Goal: Task Accomplishment & Management: Manage account settings

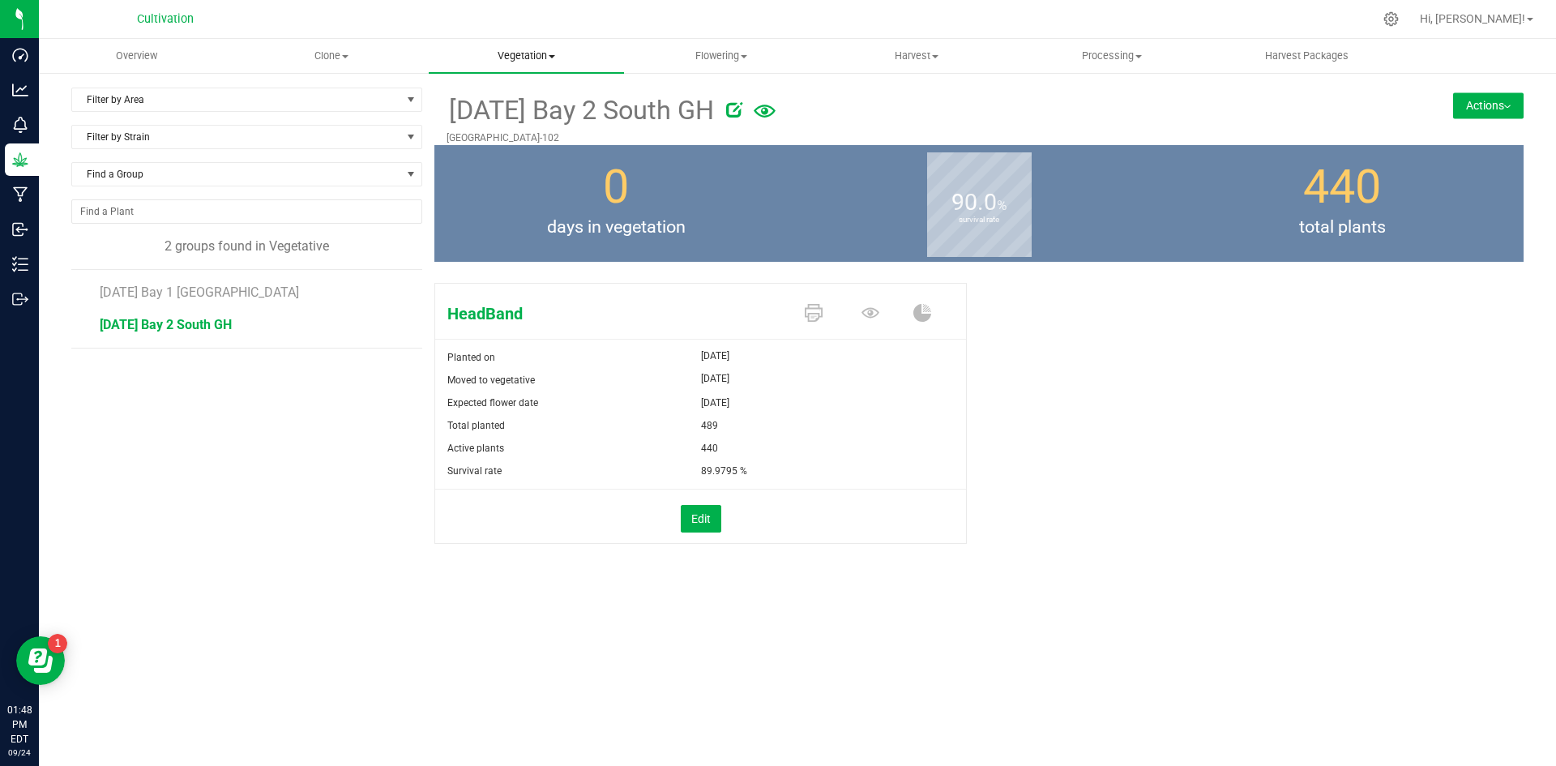
click at [548, 53] on span "Vegetation" at bounding box center [526, 56] width 195 height 15
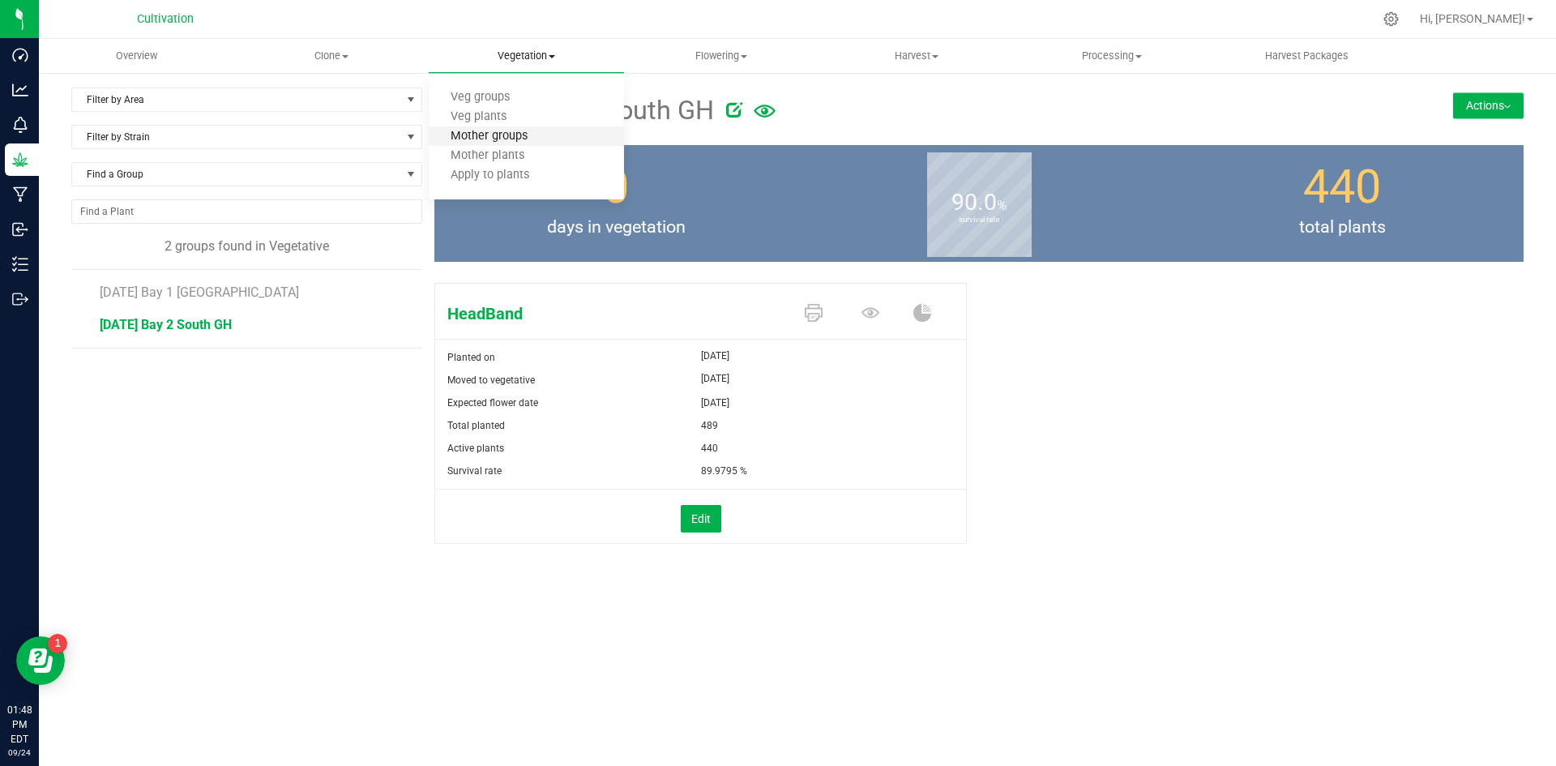
click at [544, 138] on span "Mother groups" at bounding box center [489, 137] width 121 height 14
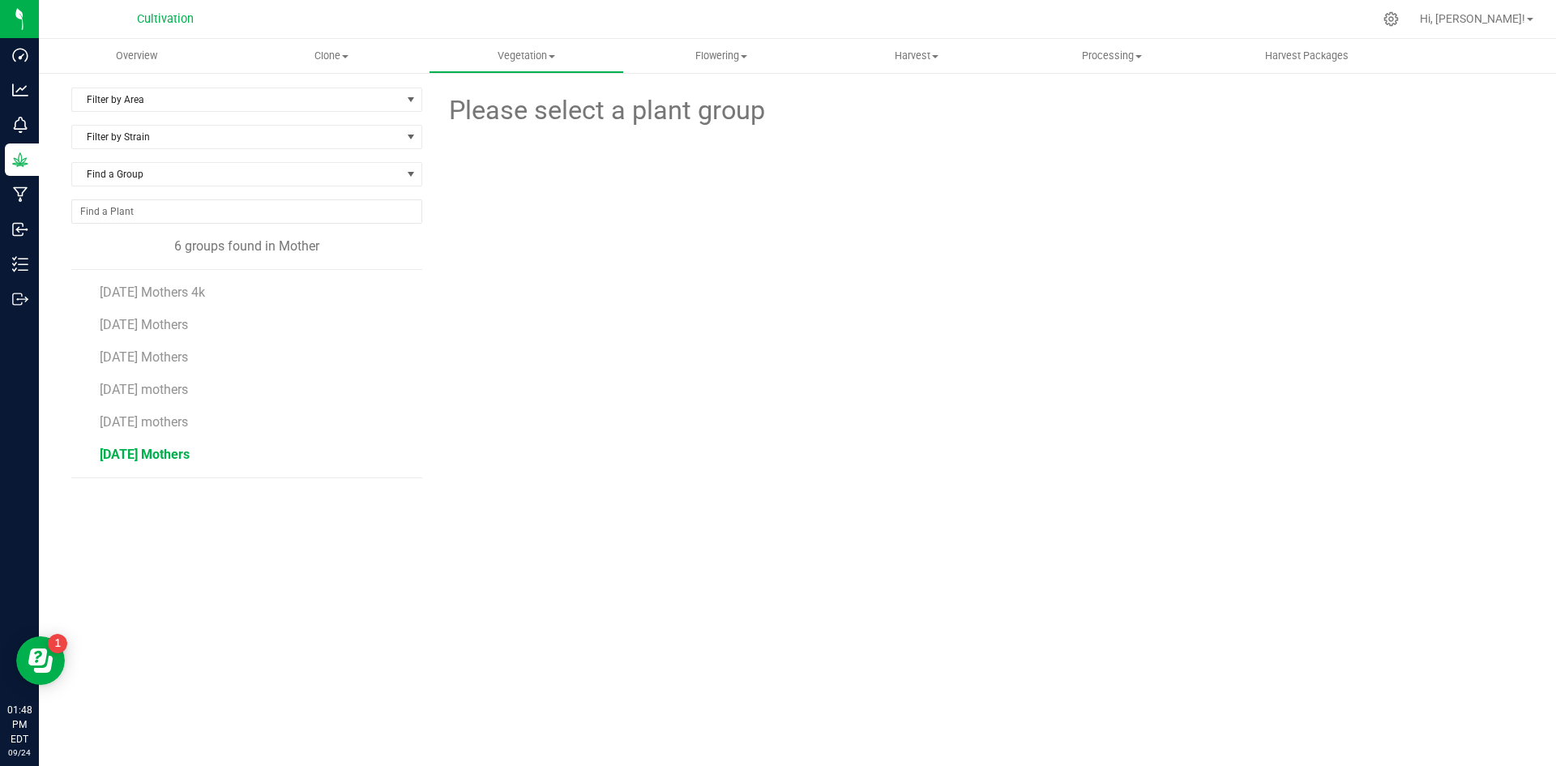
click at [178, 459] on span "[DATE] Mothers" at bounding box center [145, 453] width 90 height 15
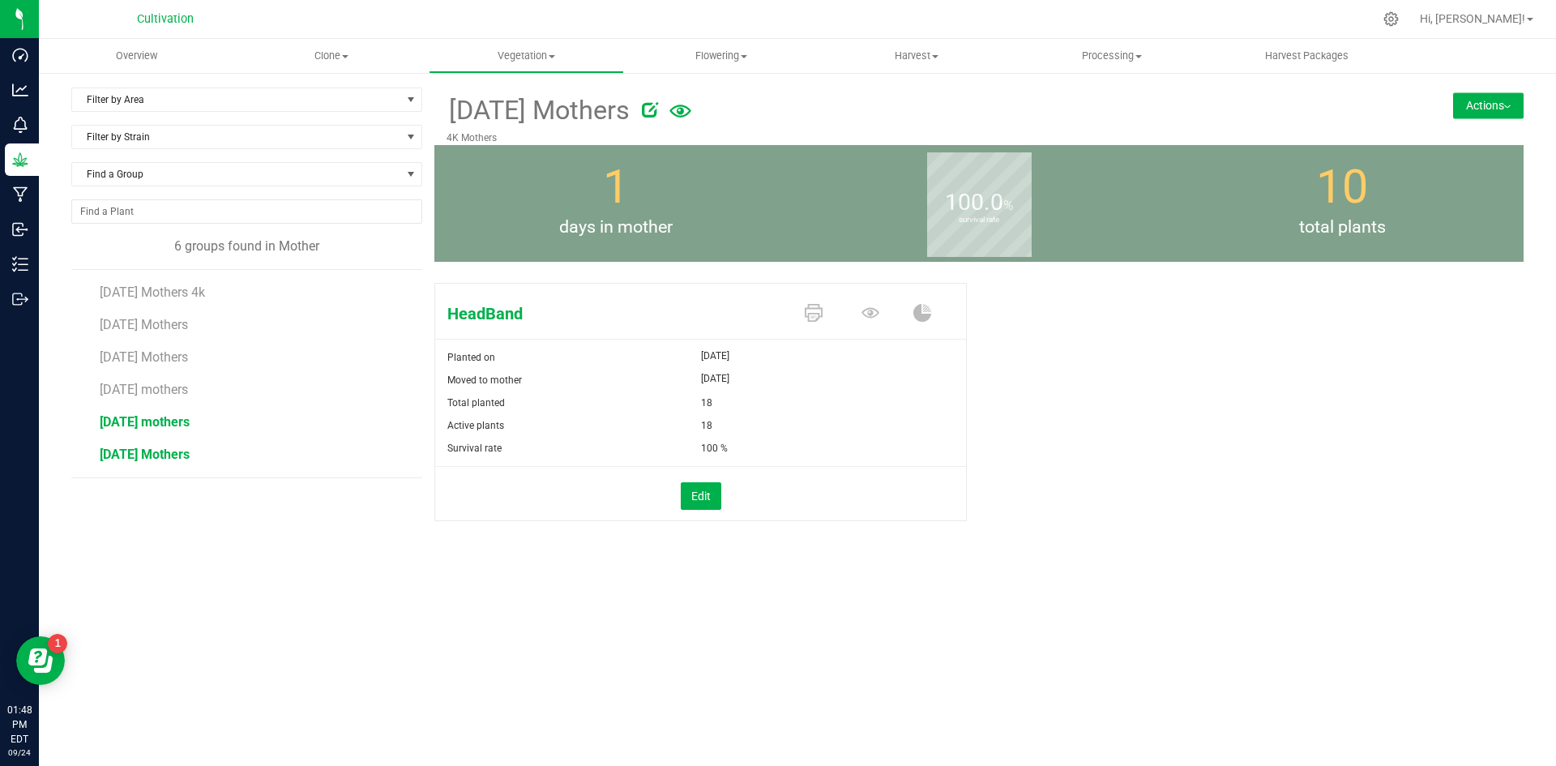
click at [173, 427] on span "[DATE] mothers" at bounding box center [145, 421] width 90 height 15
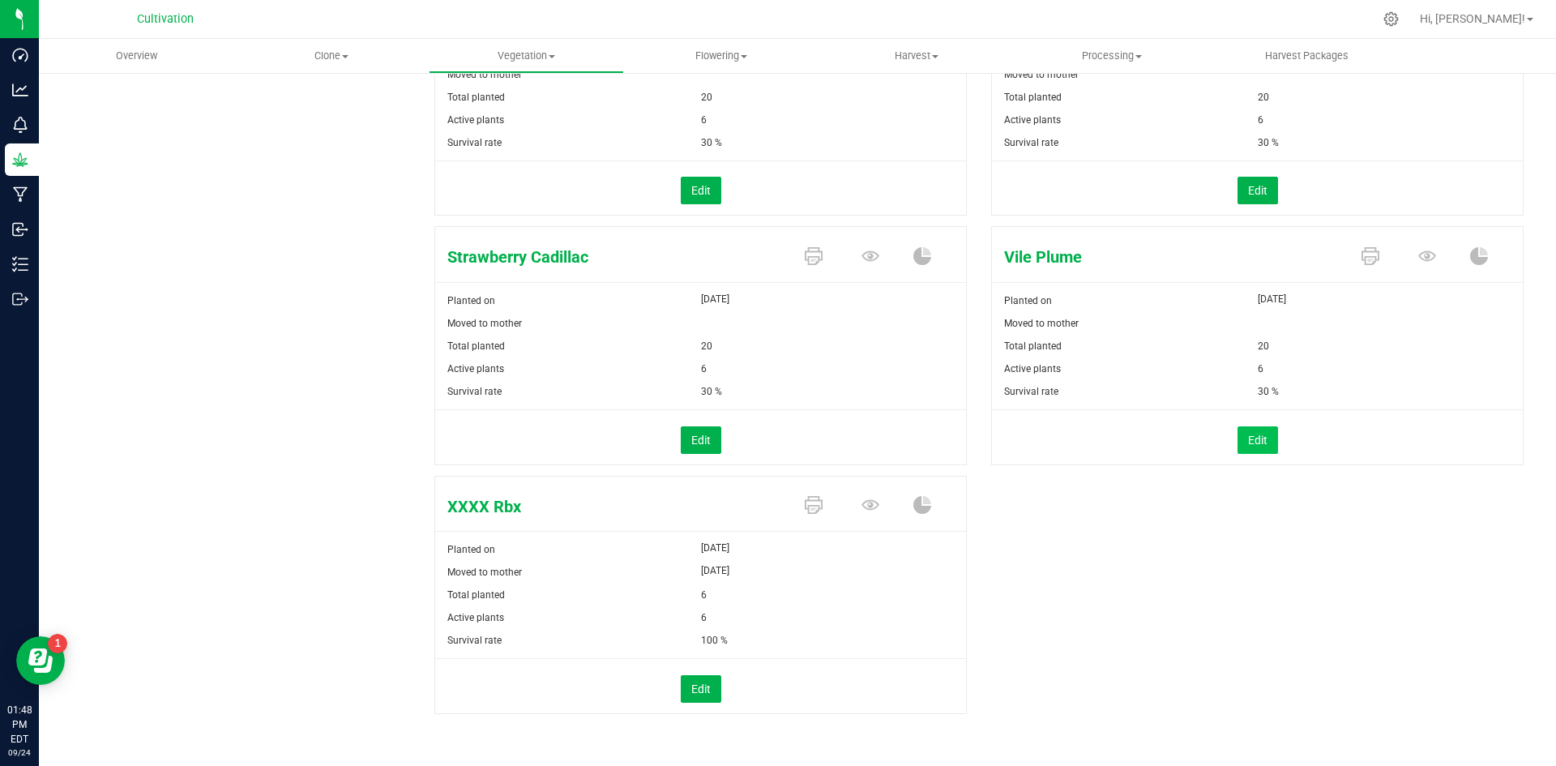
scroll to position [1304, 0]
click at [1245, 440] on button "Edit" at bounding box center [1257, 439] width 41 height 28
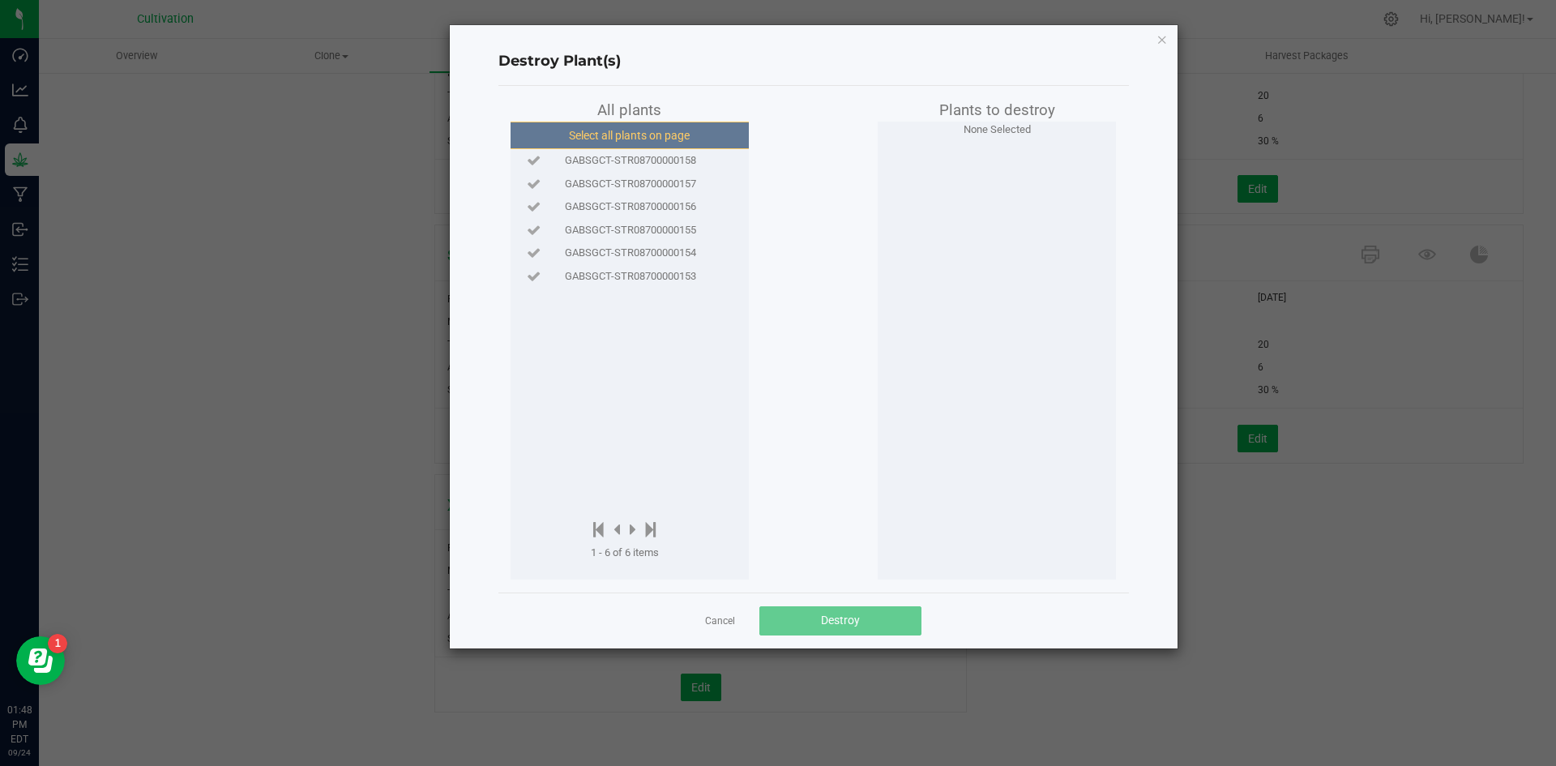
click at [614, 130] on button "Select all plants on page" at bounding box center [629, 136] width 247 height 28
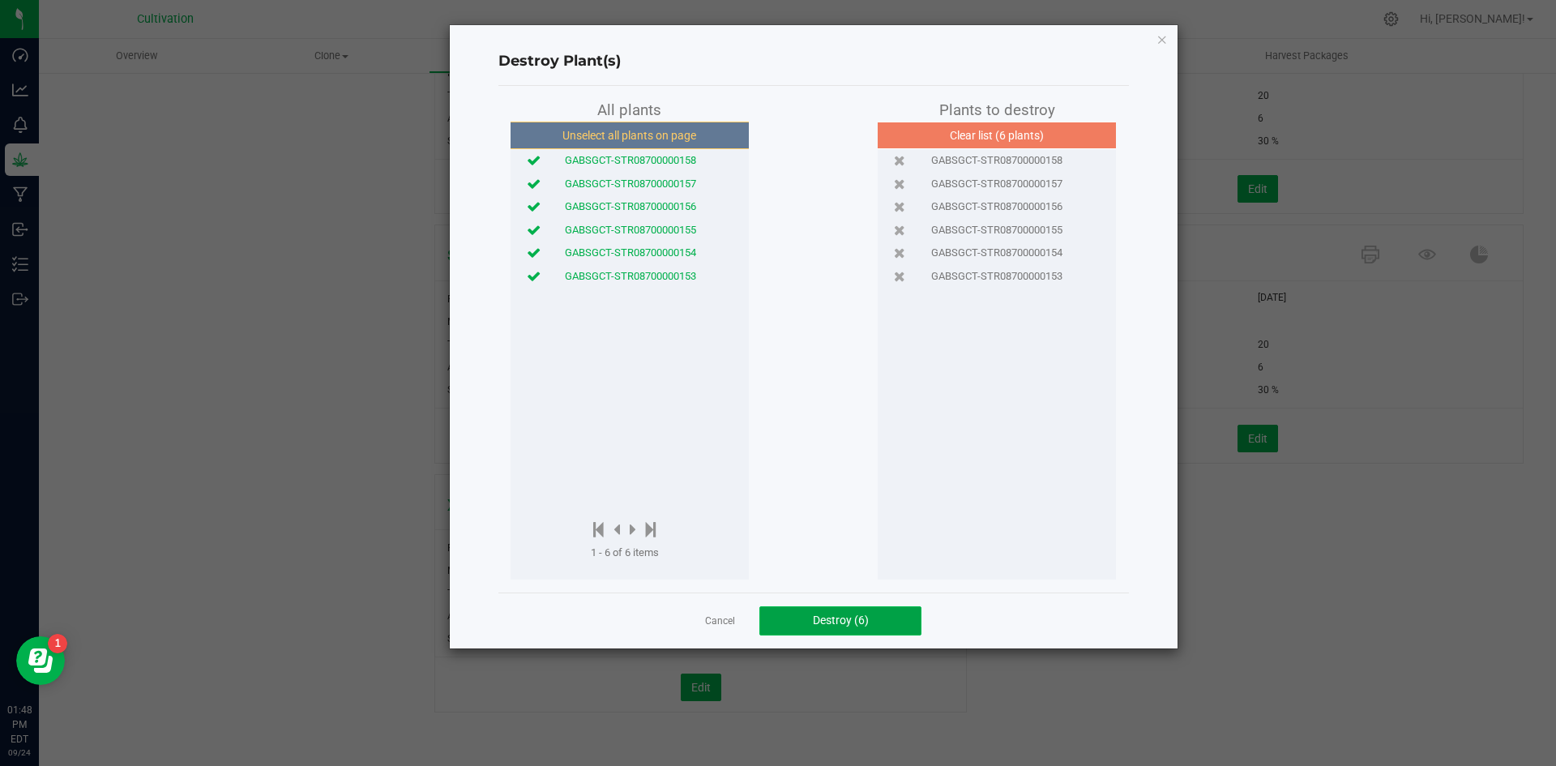
click at [809, 630] on button "Destroy (6)" at bounding box center [840, 620] width 162 height 29
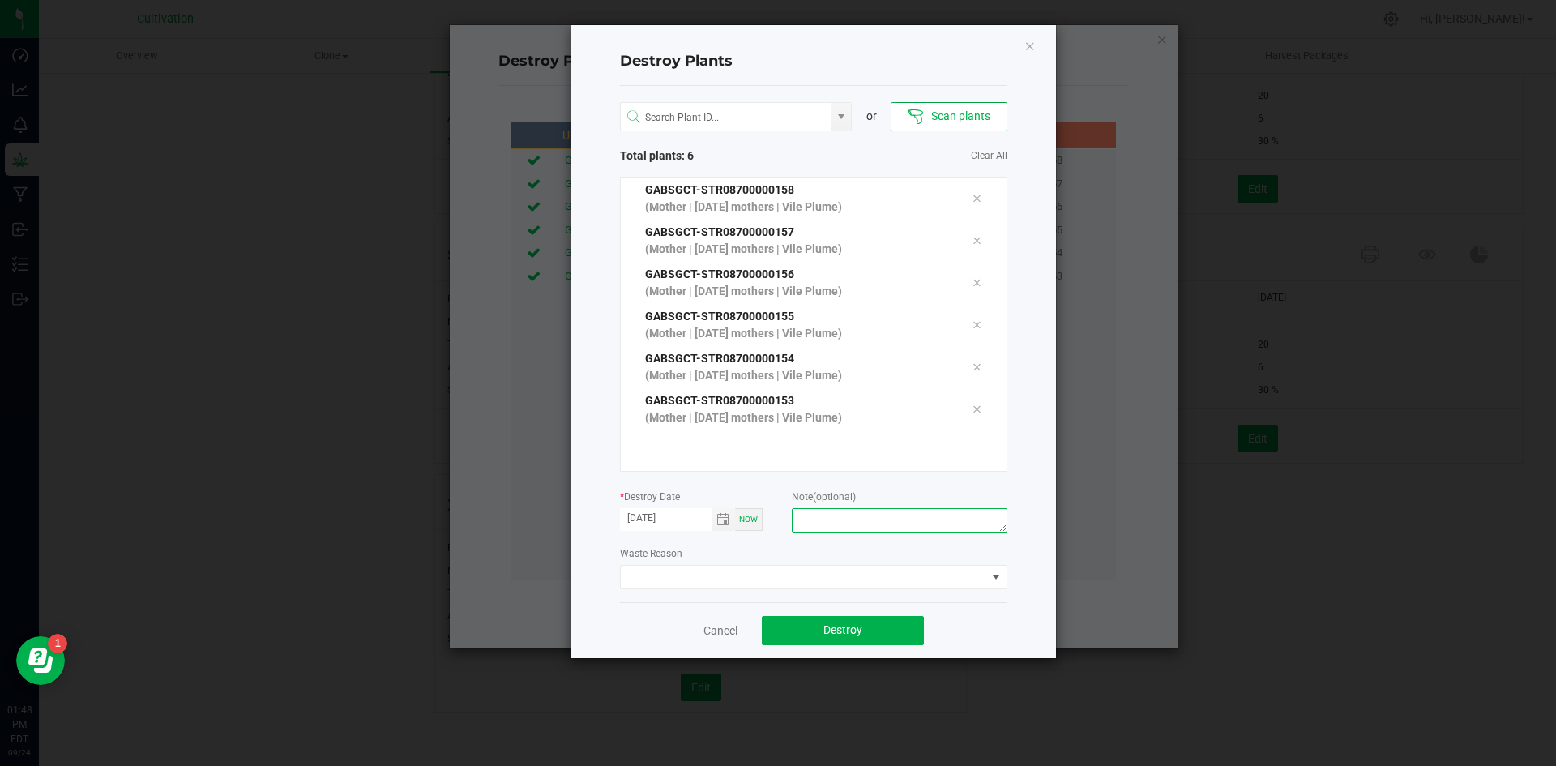
click at [820, 515] on textarea at bounding box center [899, 520] width 215 height 24
click at [832, 519] on textarea "Did no tneed." at bounding box center [899, 520] width 215 height 24
type textarea "Did not need."
click at [861, 568] on span at bounding box center [803, 577] width 365 height 23
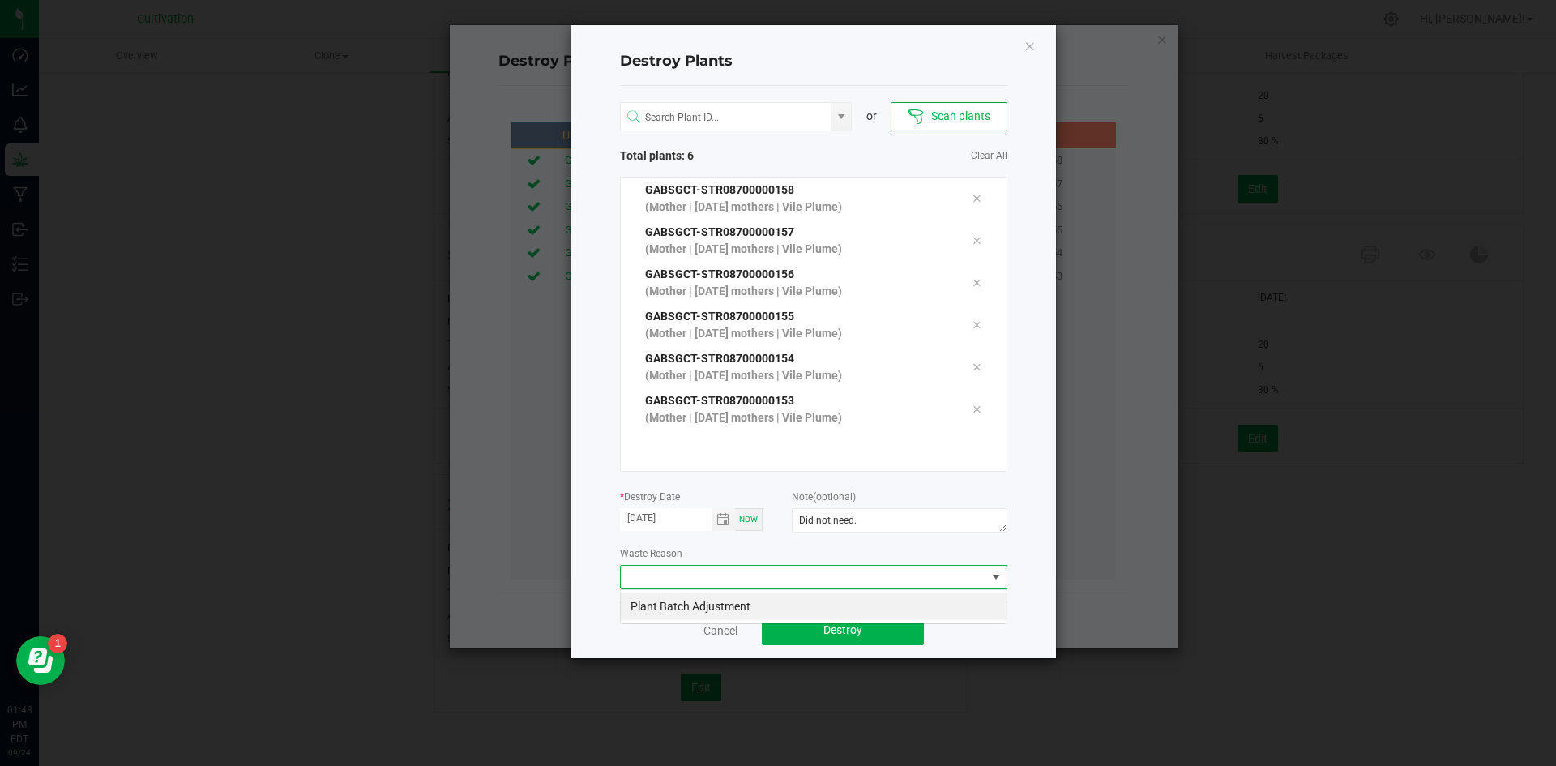
scroll to position [24, 387]
click at [855, 602] on li "Plant Batch Adjustment" at bounding box center [814, 606] width 386 height 28
click at [860, 618] on button "Destroy" at bounding box center [843, 630] width 162 height 29
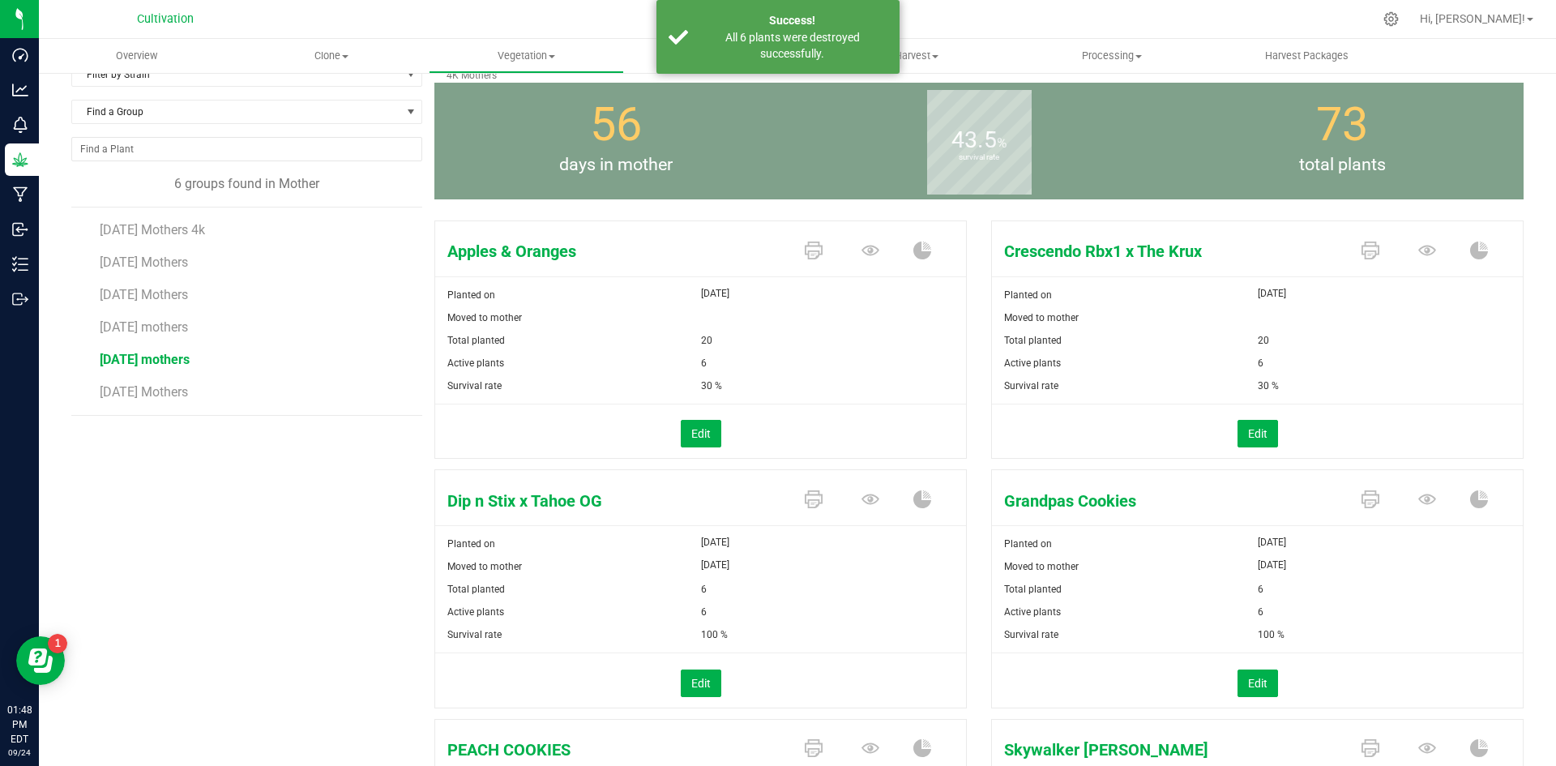
scroll to position [0, 0]
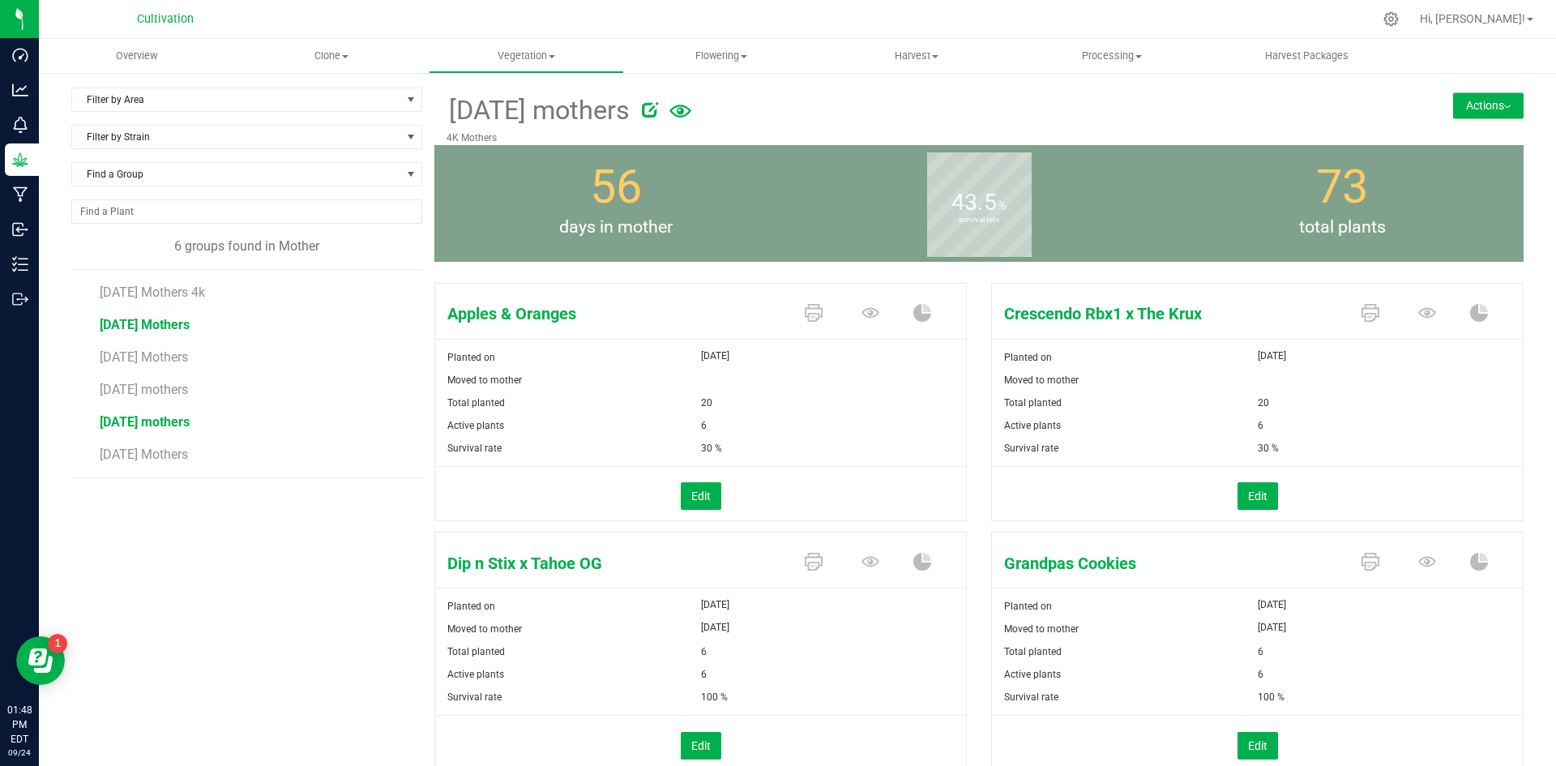
click at [154, 318] on span "[DATE] Mothers" at bounding box center [145, 324] width 90 height 15
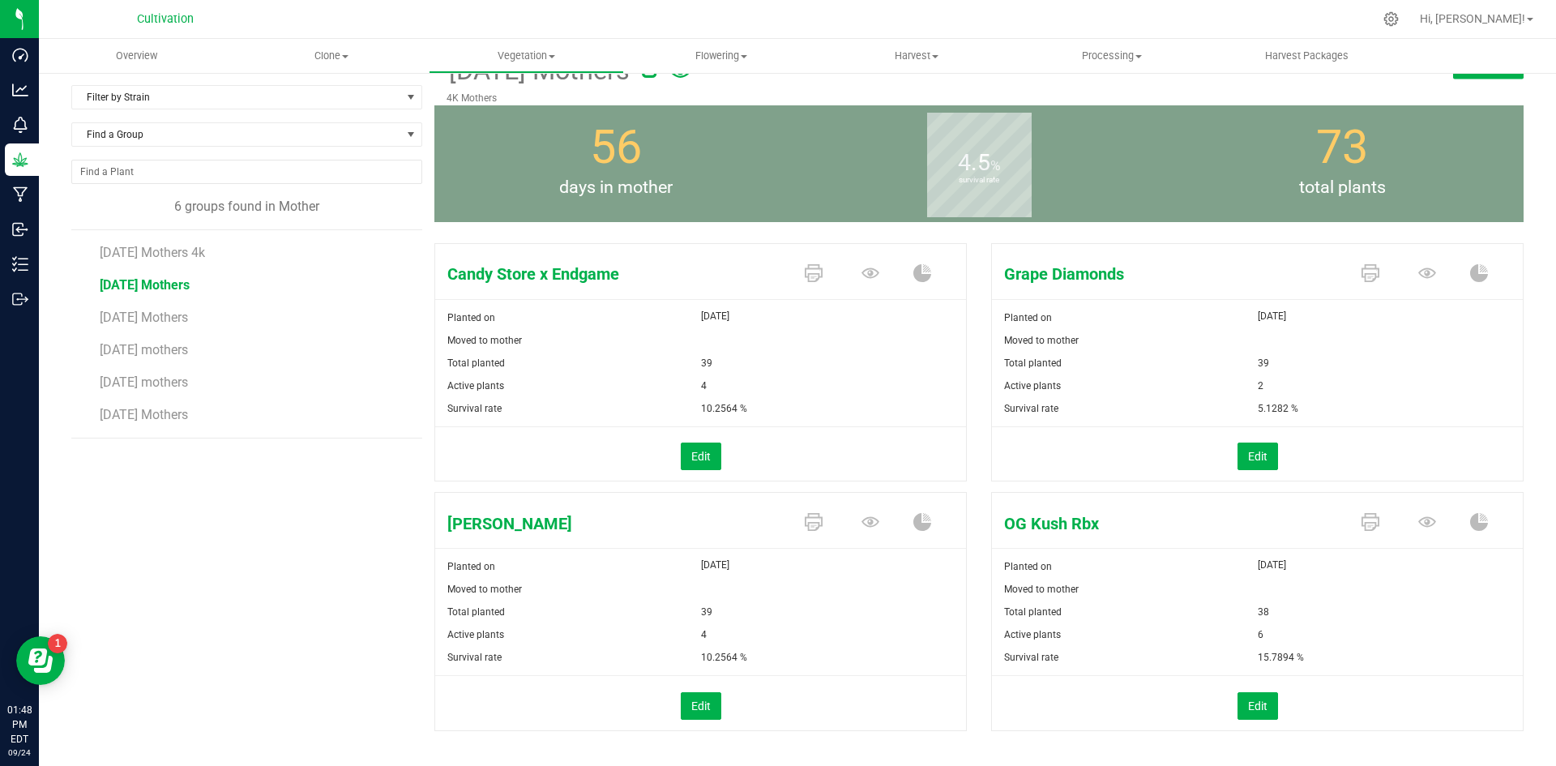
scroll to position [61, 0]
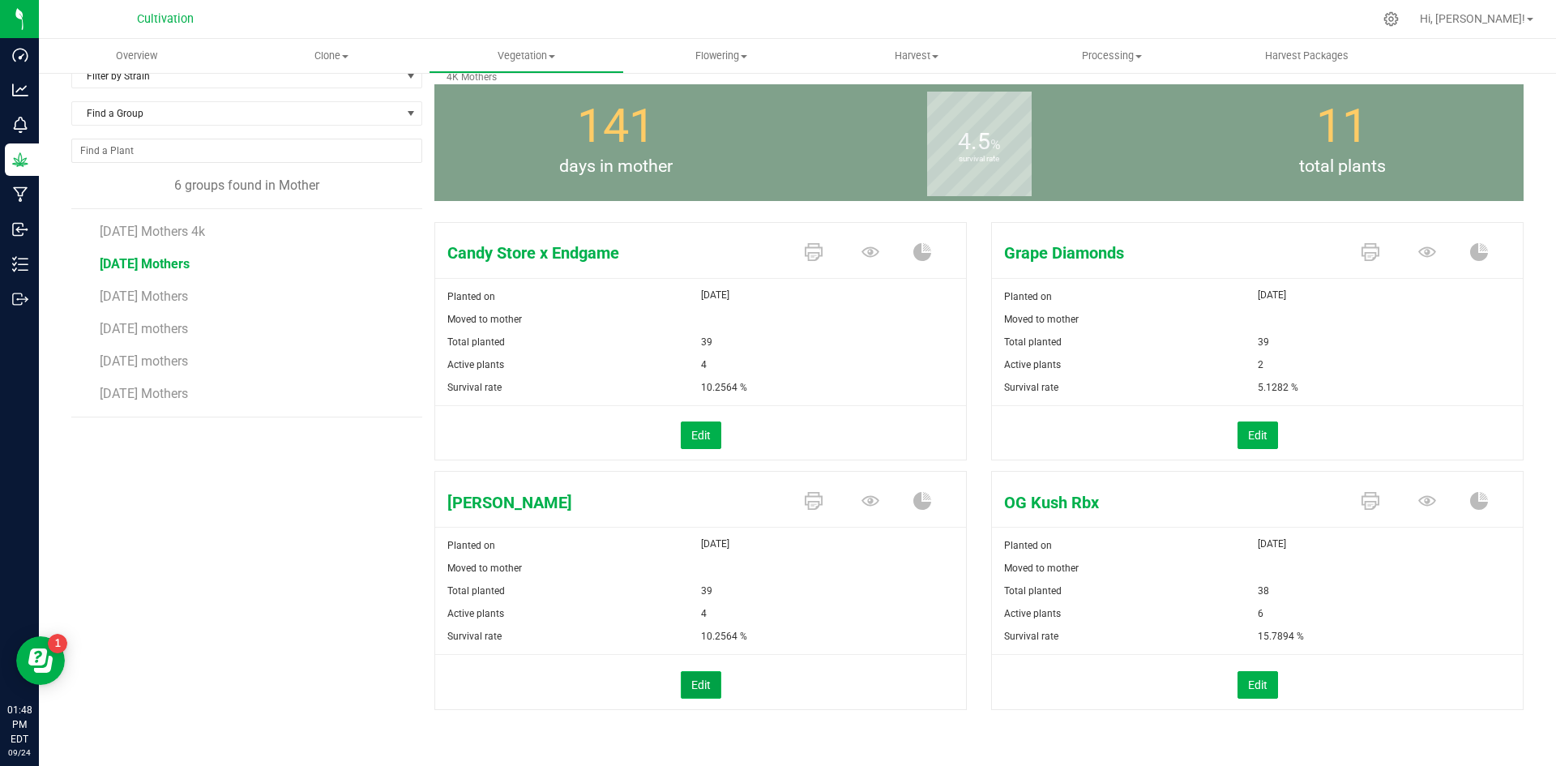
click at [698, 674] on button "Edit" at bounding box center [701, 685] width 41 height 28
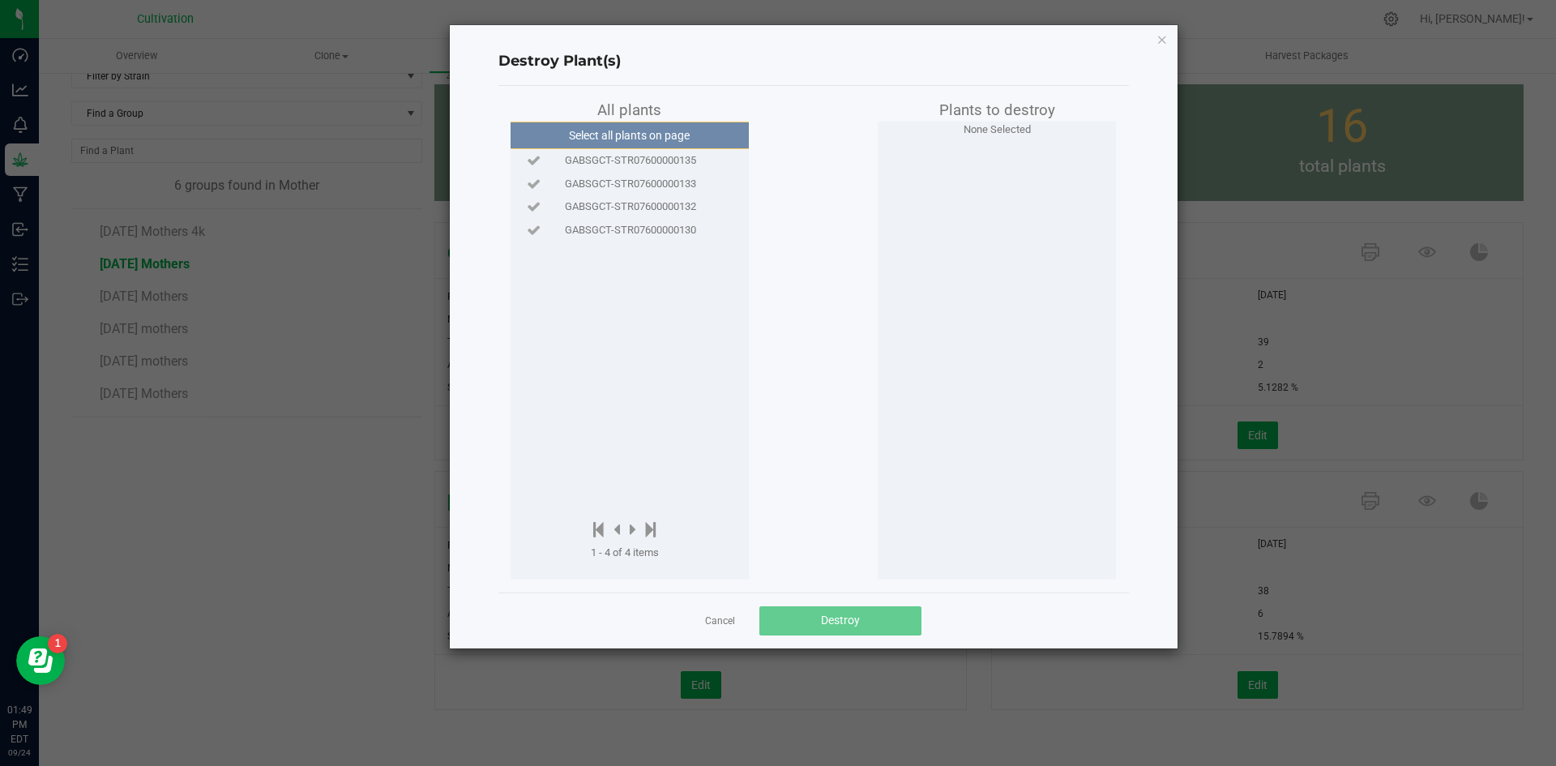
drag, startPoint x: 683, startPoint y: 202, endPoint x: 686, endPoint y: 219, distance: 17.2
click at [683, 203] on span "GABSGCT-STR07600000132" at bounding box center [630, 207] width 131 height 16
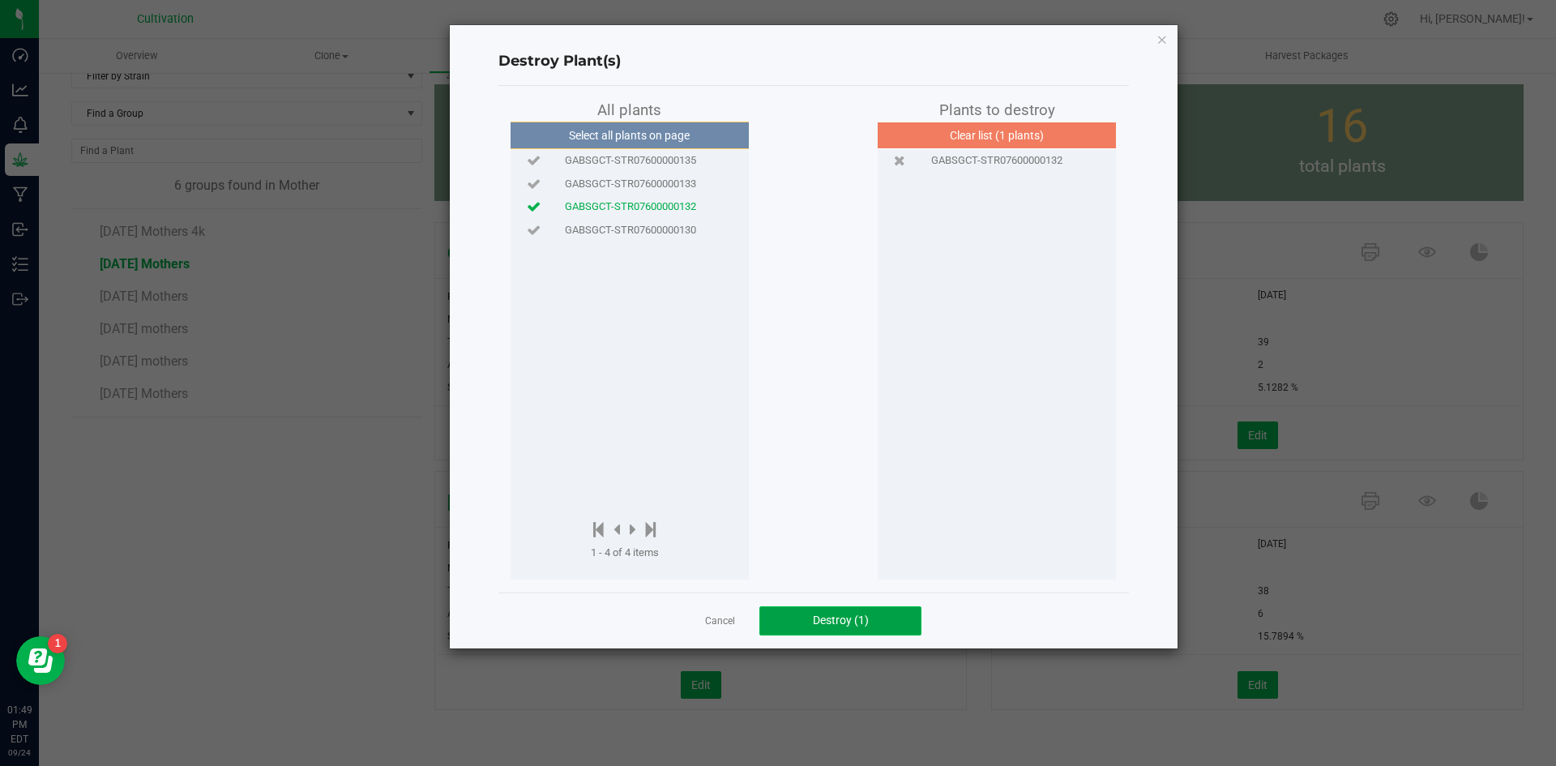
click at [827, 621] on span "Destroy (1)" at bounding box center [841, 619] width 56 height 13
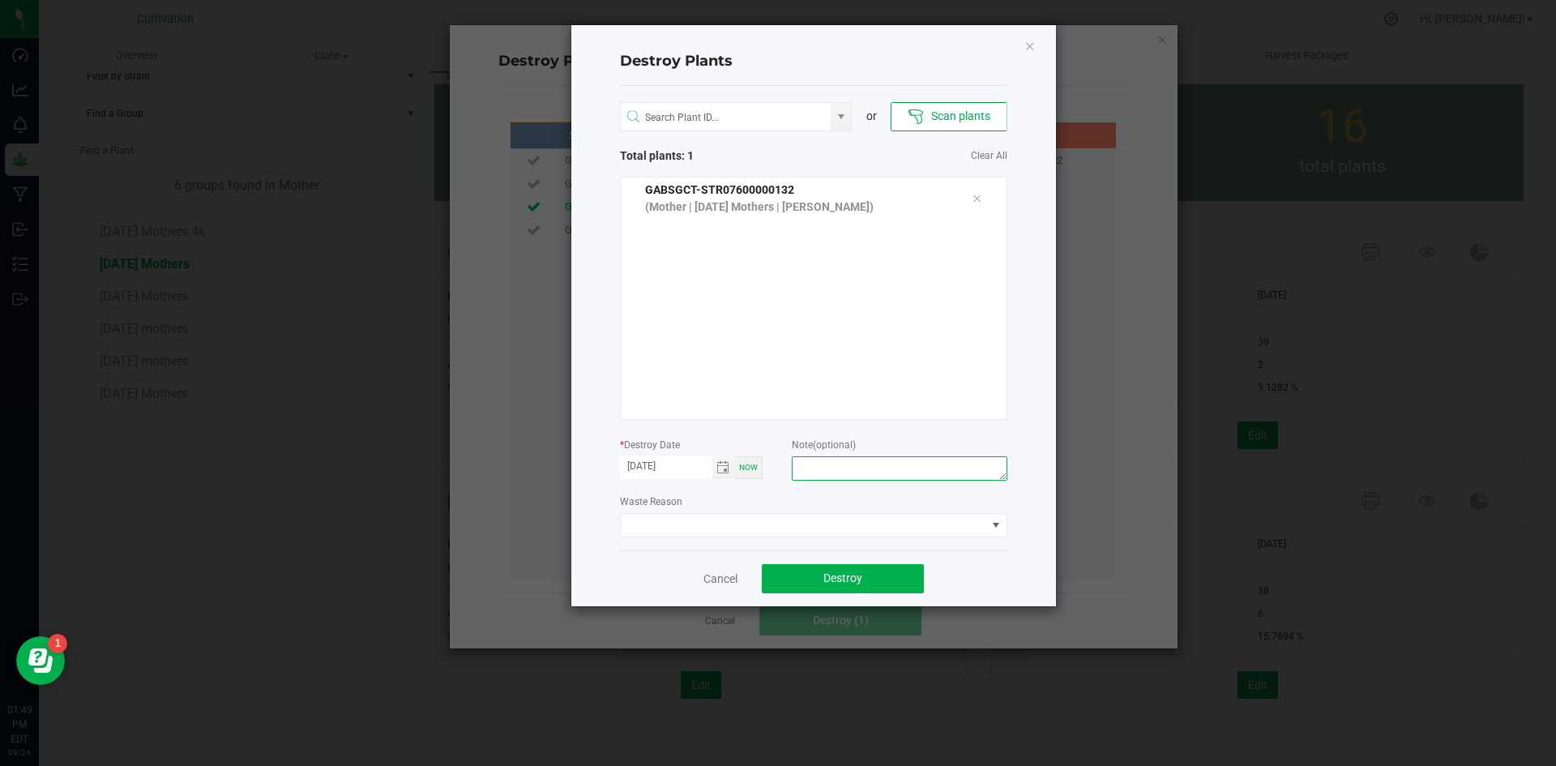
click at [849, 465] on textarea at bounding box center [899, 468] width 215 height 24
type textarea "Did not need."
click at [844, 520] on span at bounding box center [803, 525] width 365 height 23
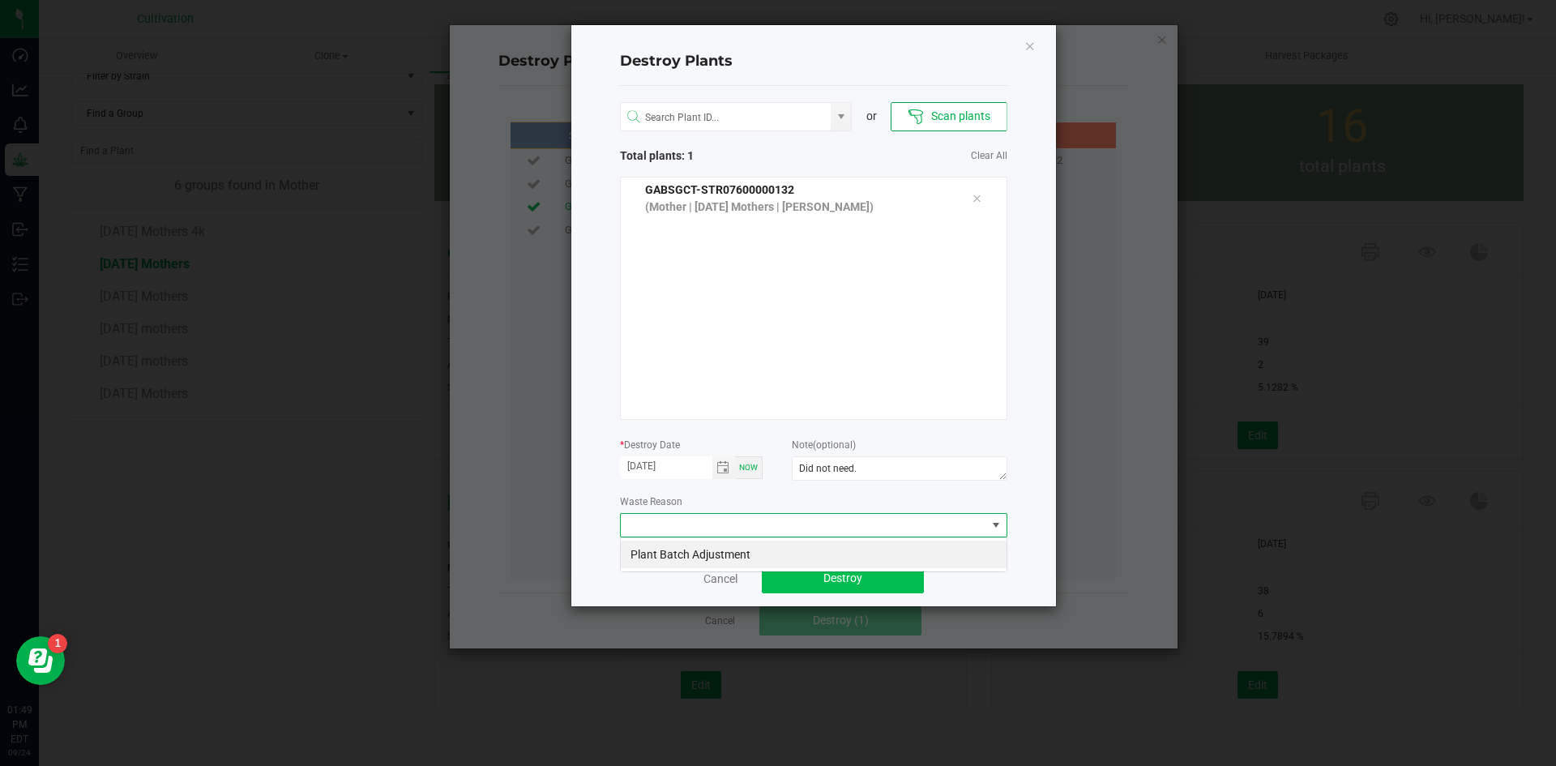
scroll to position [24, 387]
click at [839, 558] on li "Plant Batch Adjustment" at bounding box center [814, 554] width 386 height 28
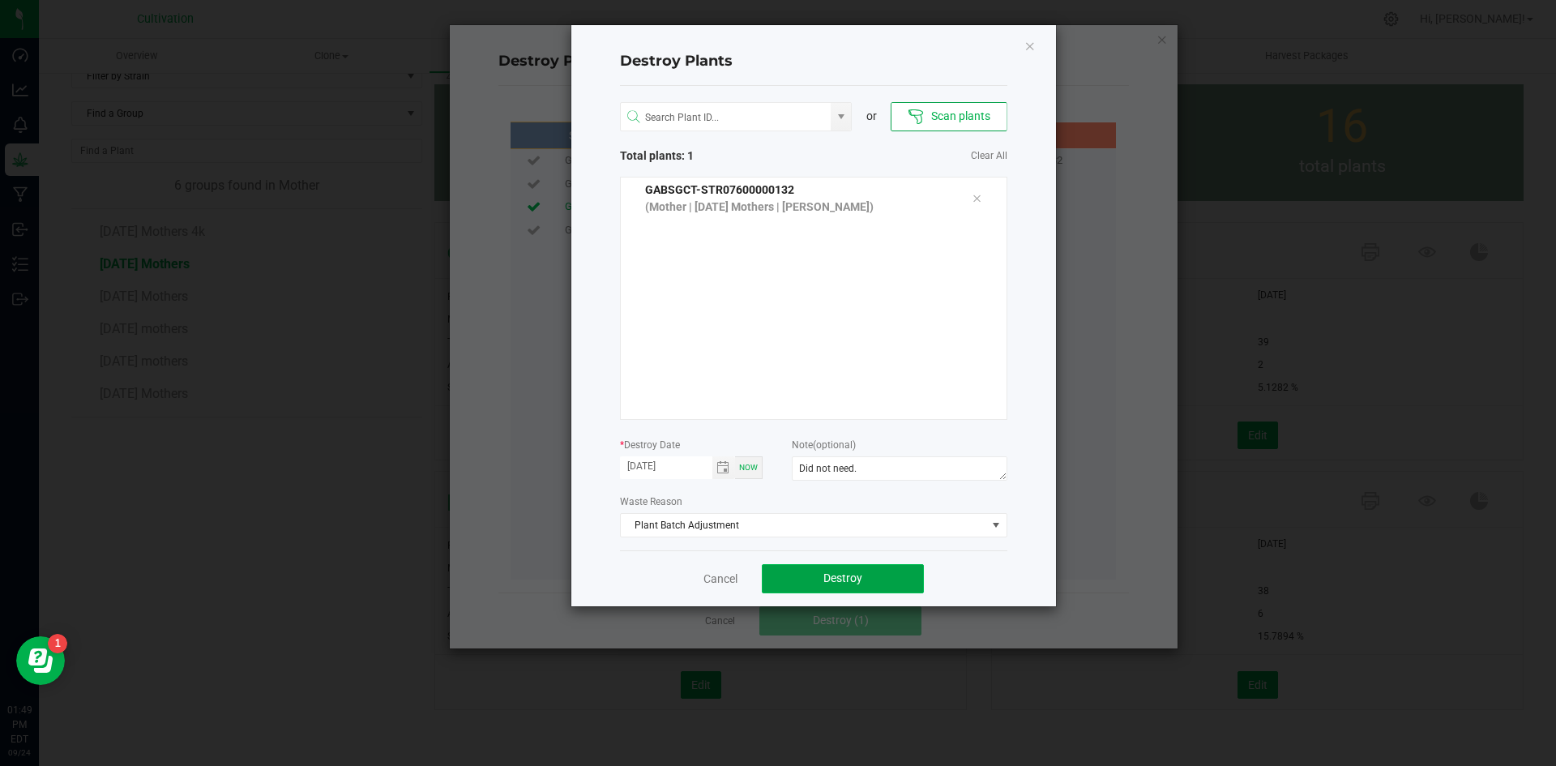
click at [838, 568] on button "Destroy" at bounding box center [843, 578] width 162 height 29
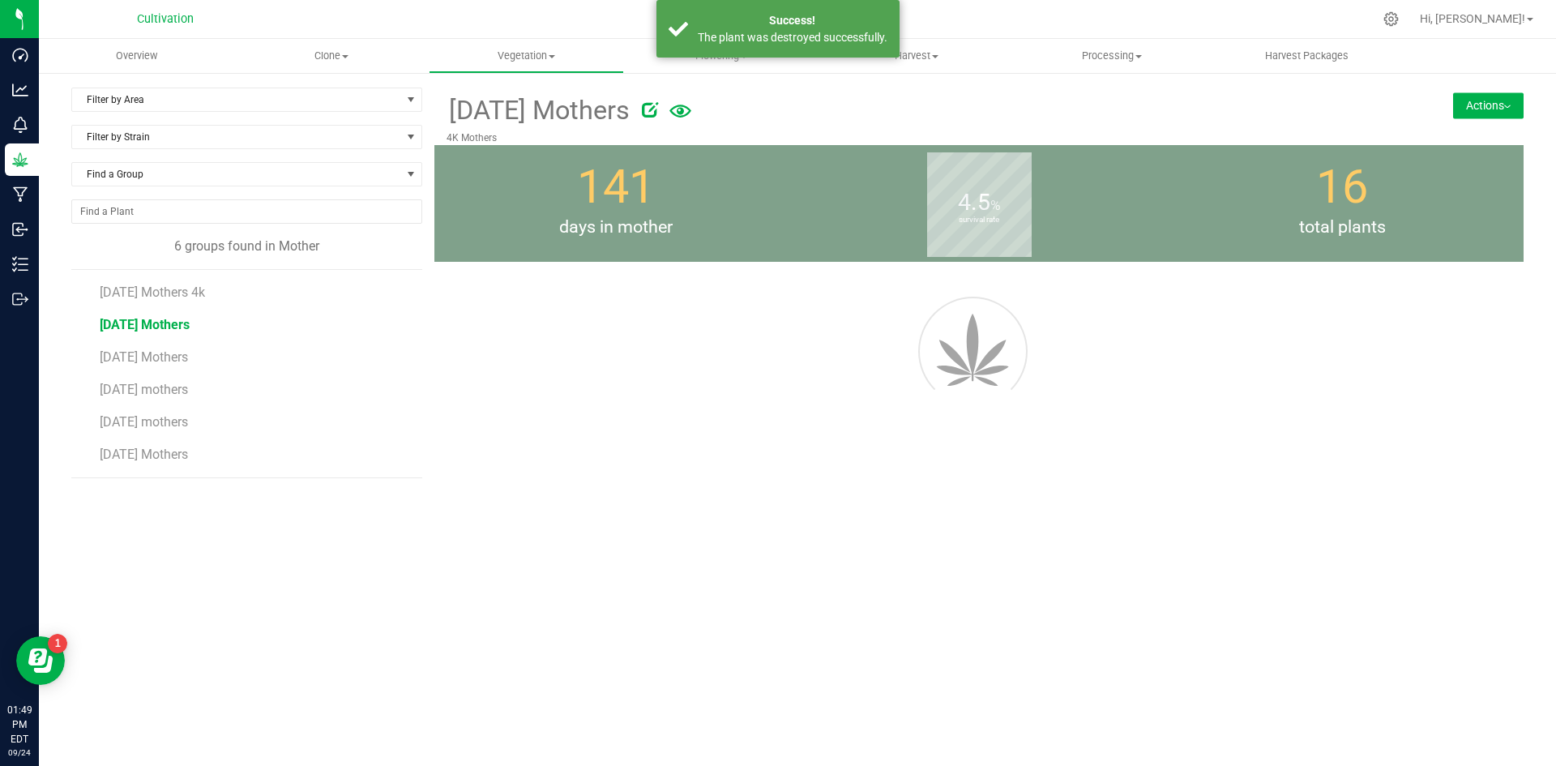
scroll to position [0, 0]
